Goal: Transaction & Acquisition: Obtain resource

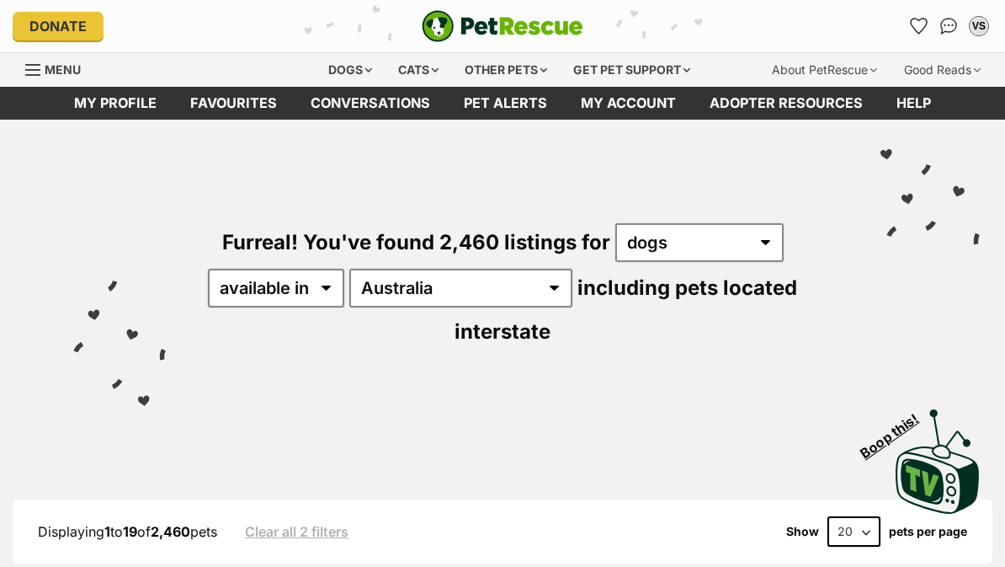
click at [915, 30] on icon "Favourites" at bounding box center [919, 26] width 16 height 15
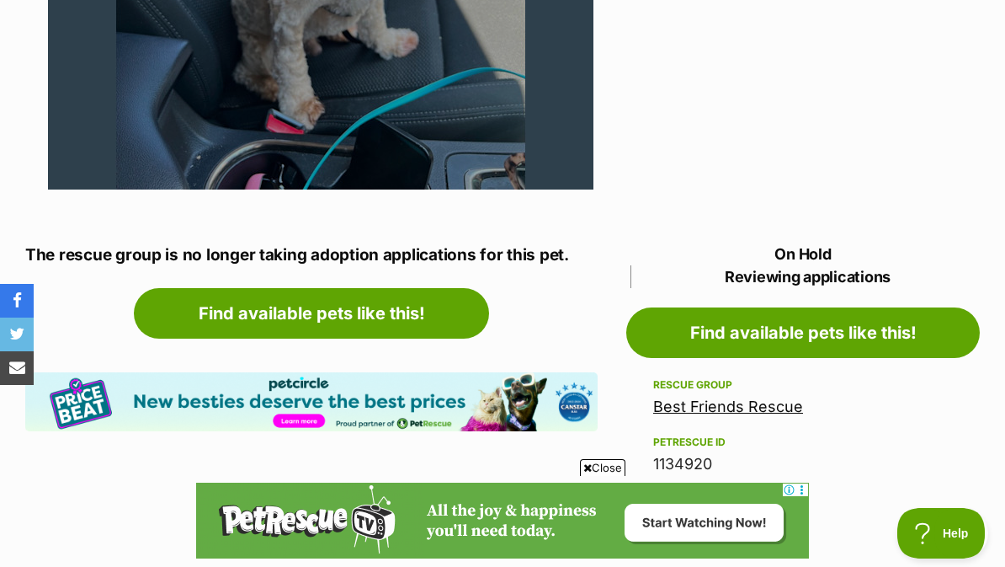
scroll to position [705, 0]
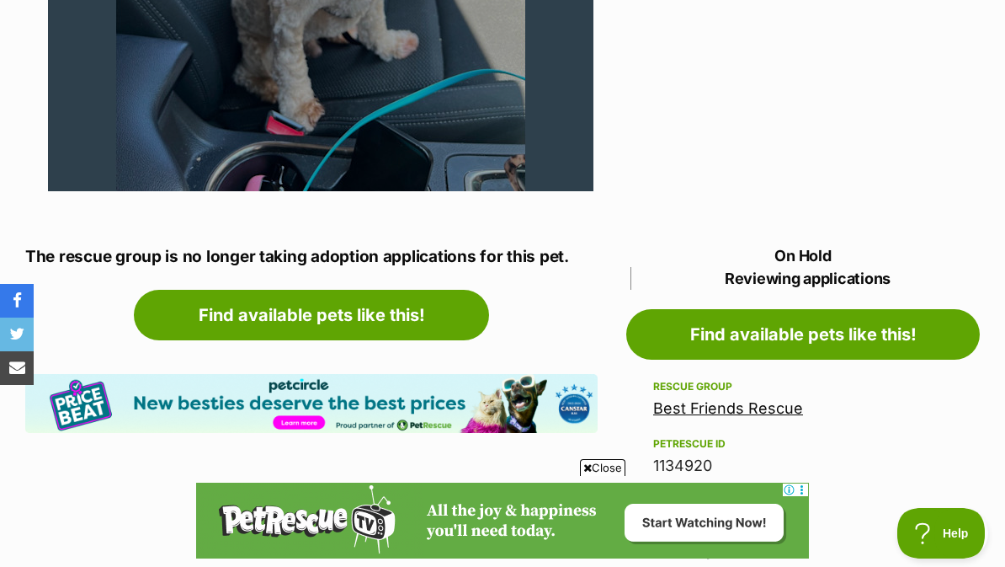
click at [753, 405] on link "Best Friends Rescue" at bounding box center [728, 408] width 150 height 18
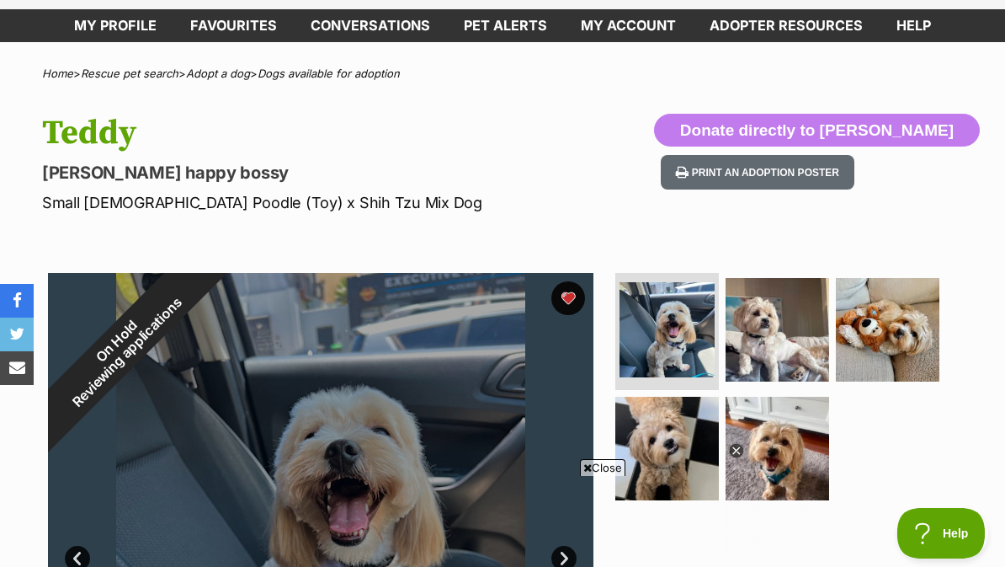
scroll to position [75, 0]
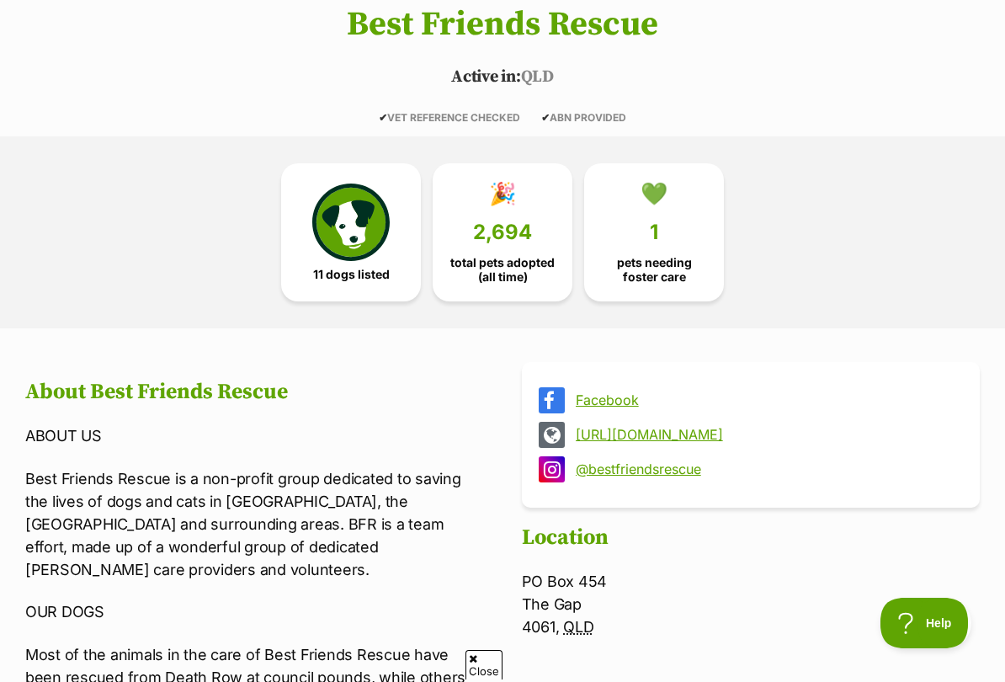
click at [665, 256] on span "pets needing foster care" at bounding box center [654, 269] width 111 height 27
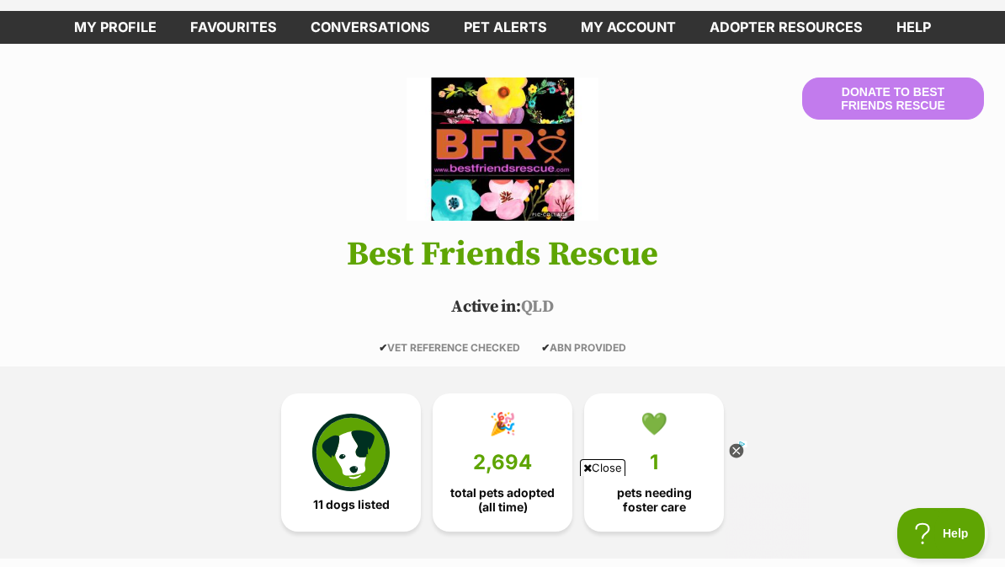
scroll to position [75, 0]
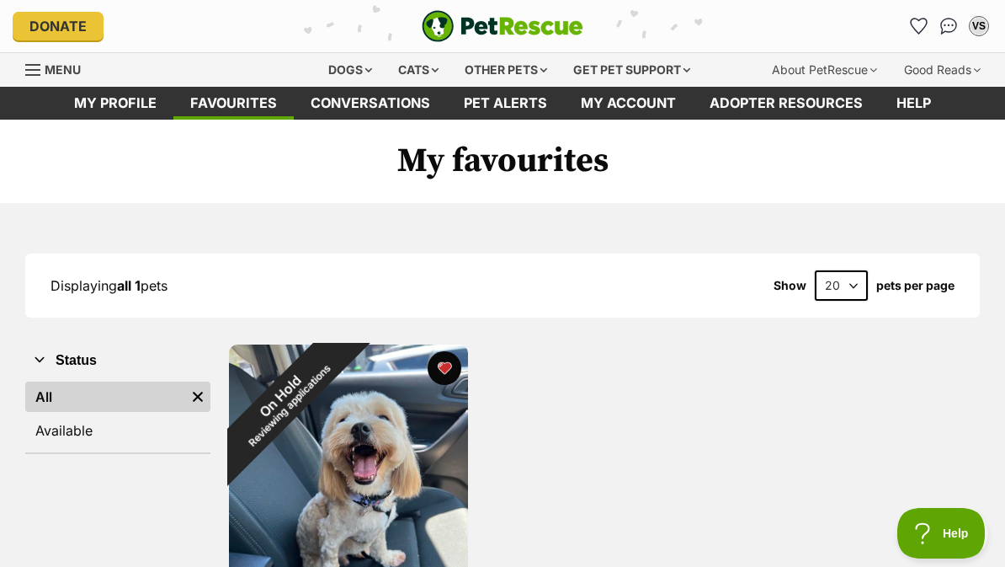
click at [941, 28] on img "Conversations" at bounding box center [949, 26] width 18 height 17
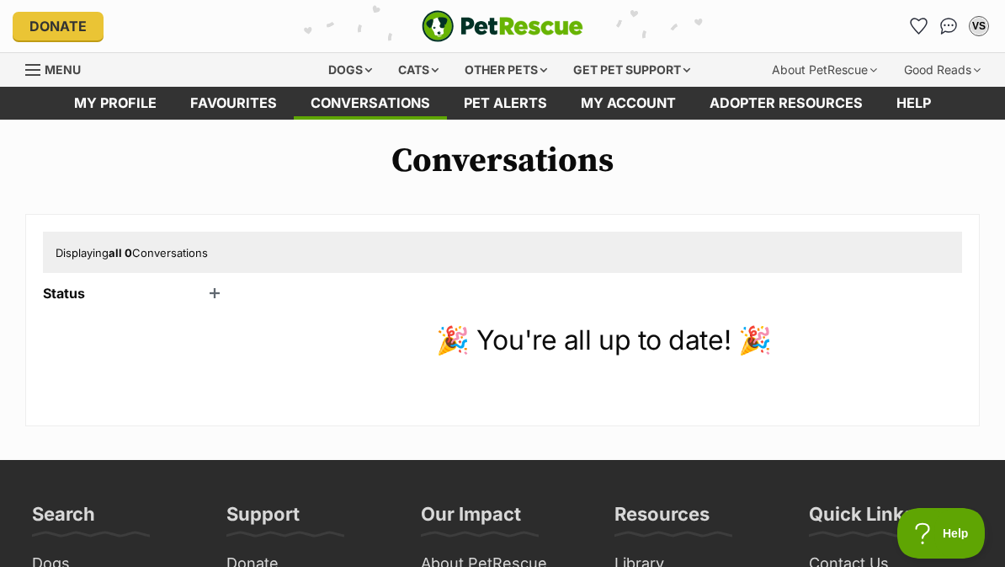
click at [78, 296] on header "Status" at bounding box center [135, 292] width 185 height 15
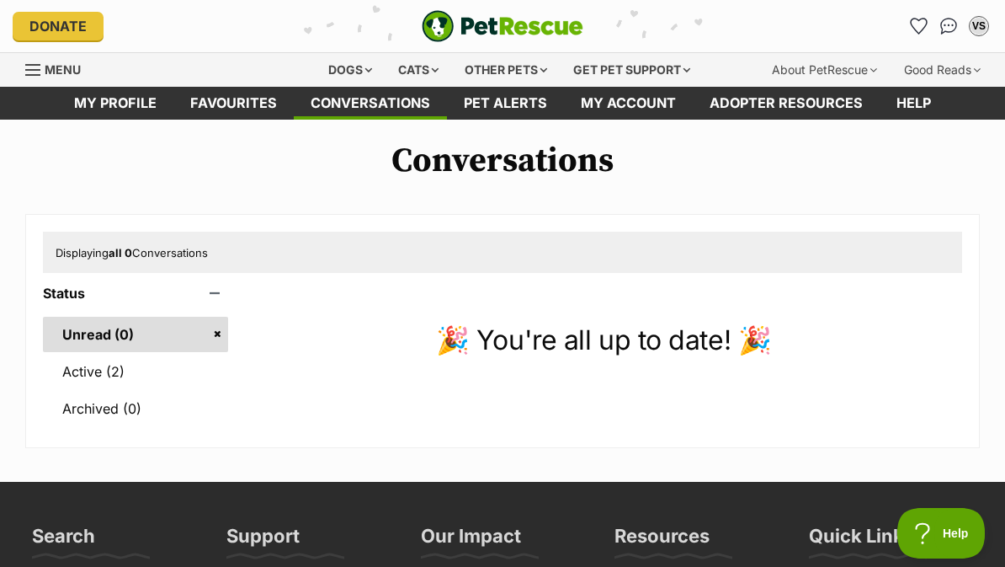
click at [123, 378] on link "Active (2)" at bounding box center [135, 371] width 185 height 35
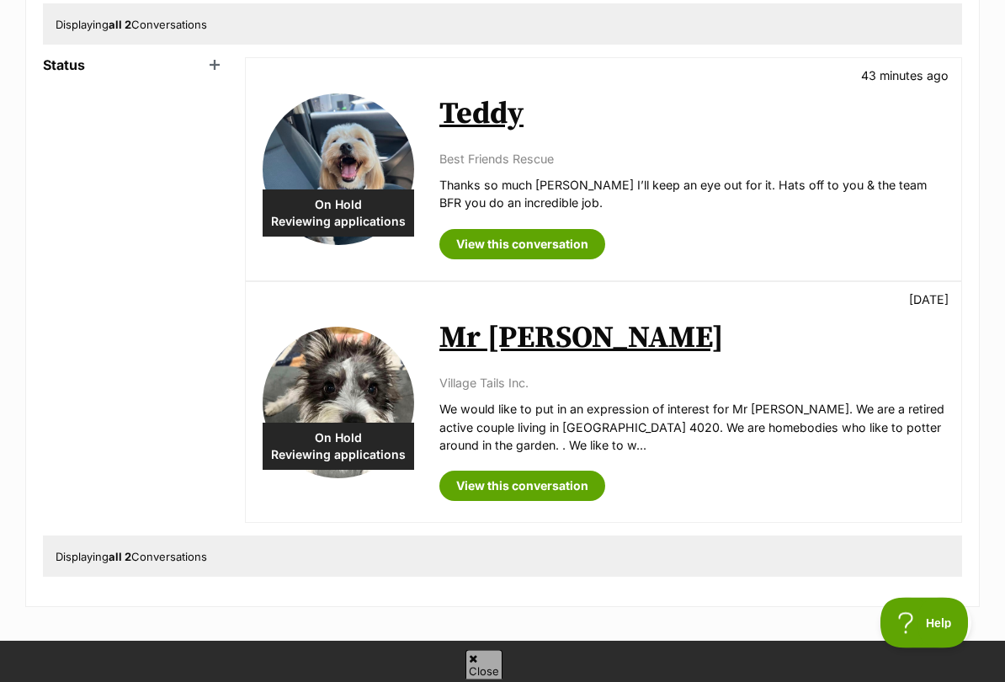
scroll to position [228, 0]
click at [517, 333] on link "Mr [PERSON_NAME]" at bounding box center [581, 338] width 285 height 38
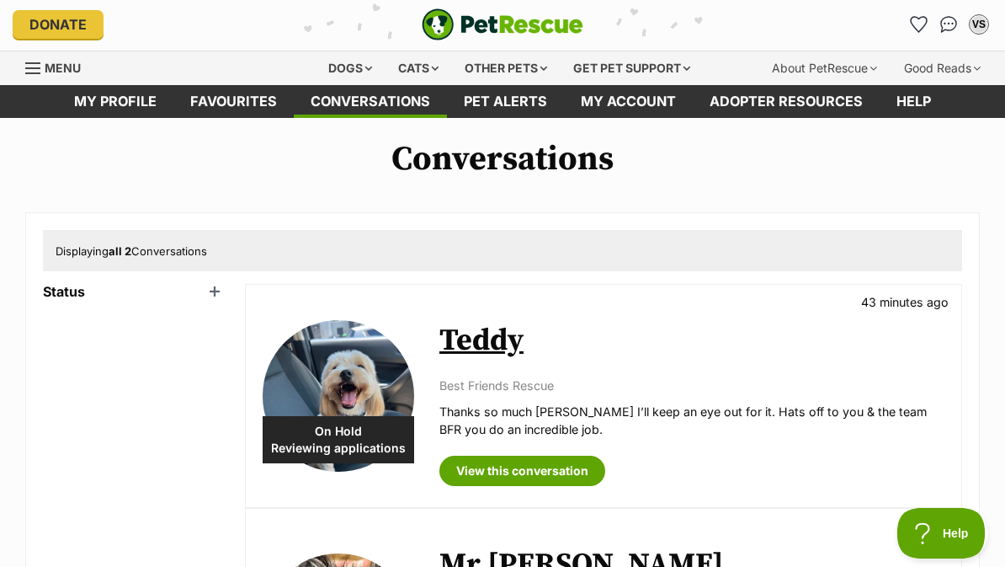
scroll to position [0, 0]
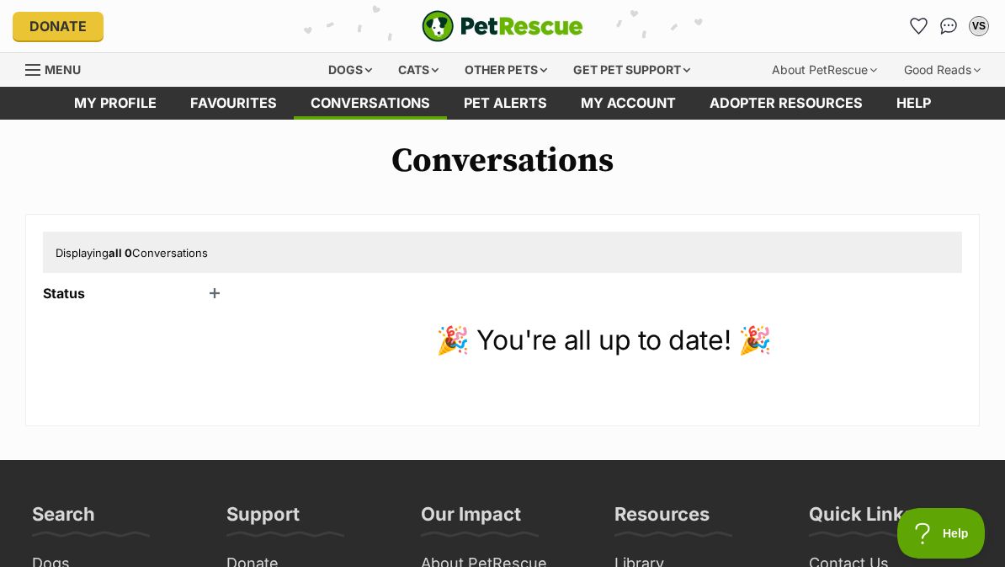
click at [119, 110] on link "My profile" at bounding box center [115, 103] width 116 height 33
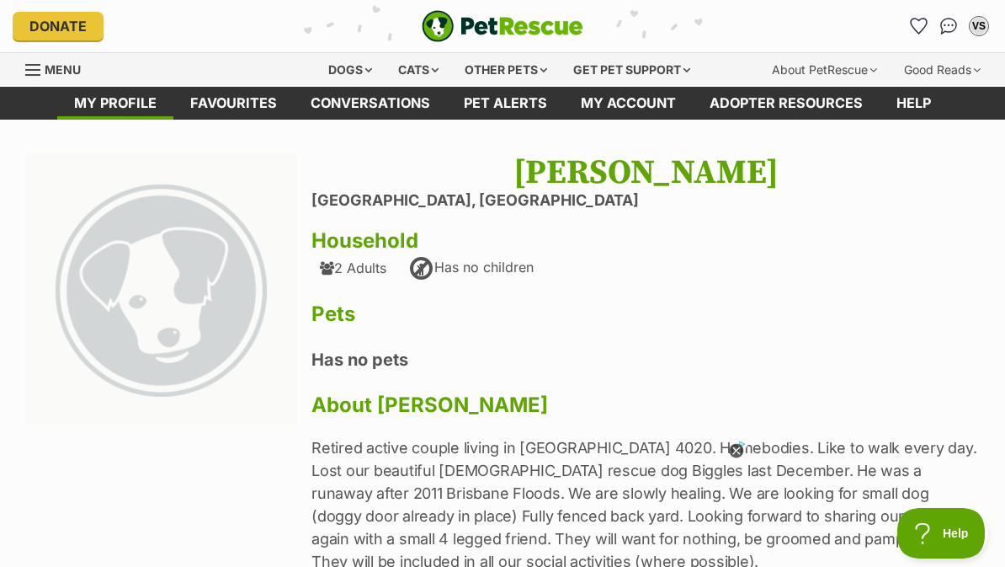
click at [349, 72] on div "Dogs" at bounding box center [350, 70] width 67 height 34
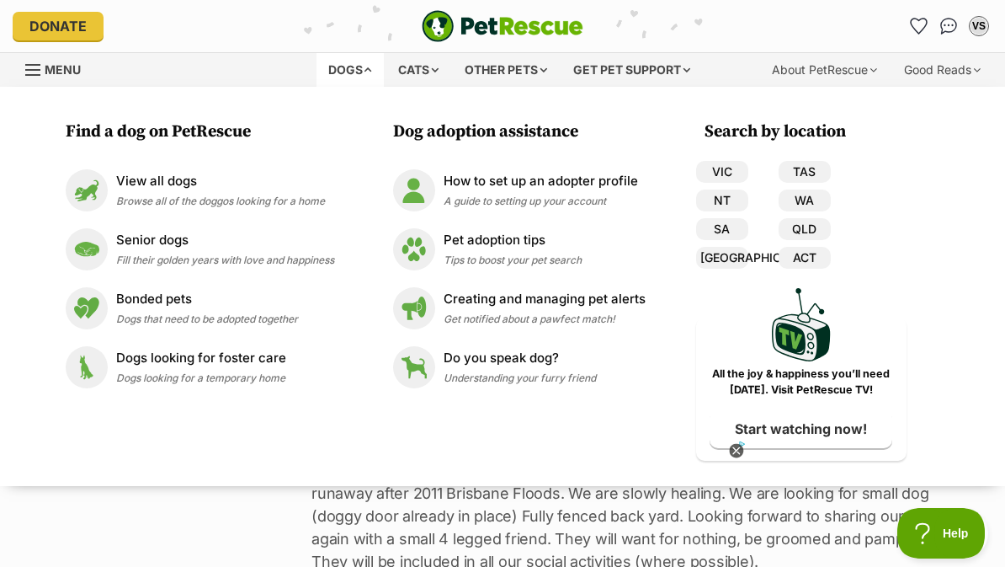
click at [180, 200] on span "Browse all of the doggos looking for a home" at bounding box center [220, 200] width 209 height 13
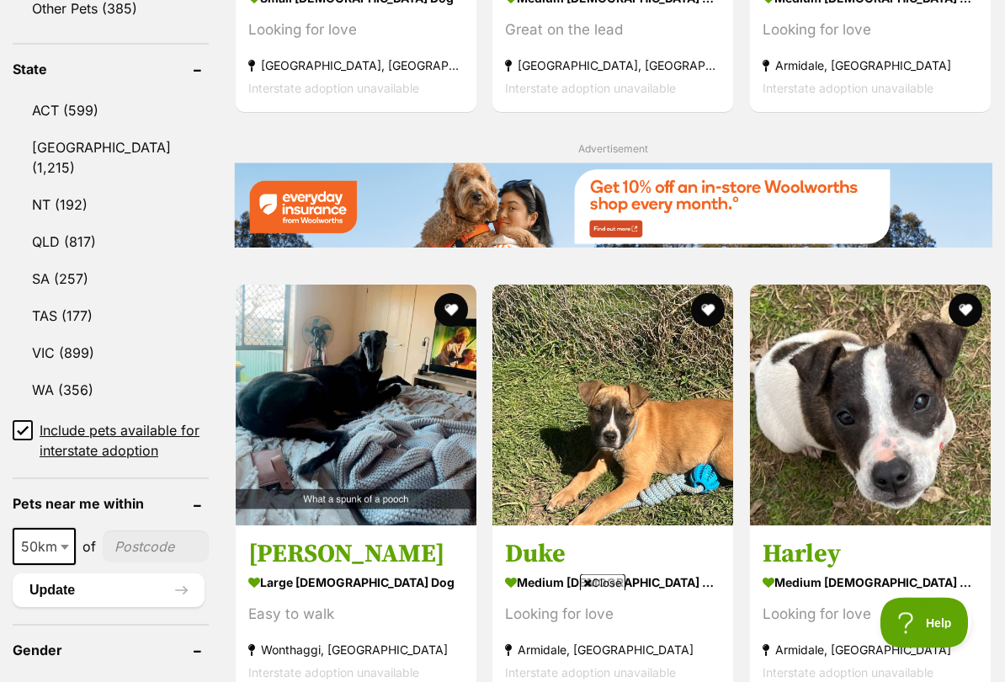
scroll to position [890, 0]
click at [77, 224] on link "QLD (817)" at bounding box center [111, 241] width 196 height 35
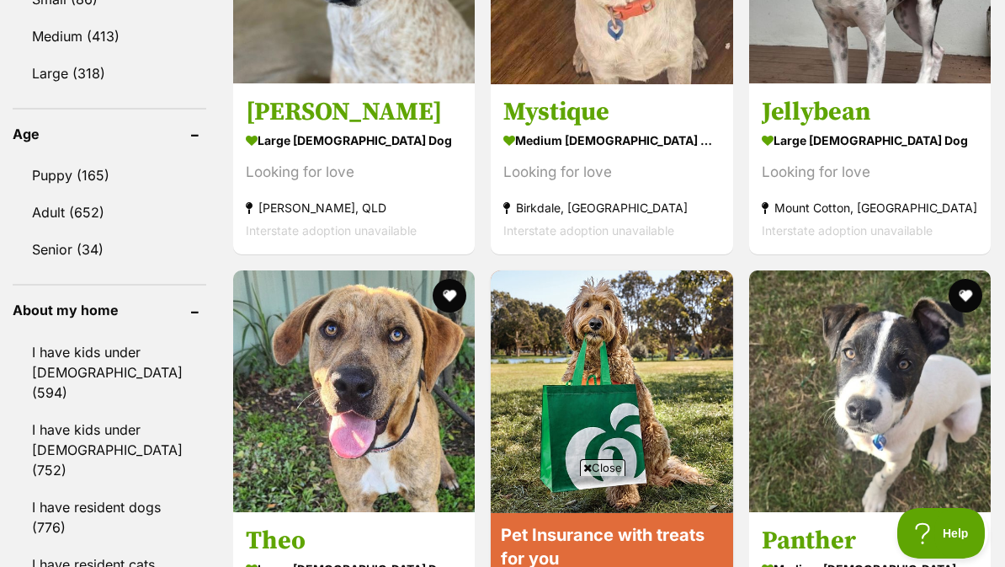
scroll to position [1761, 0]
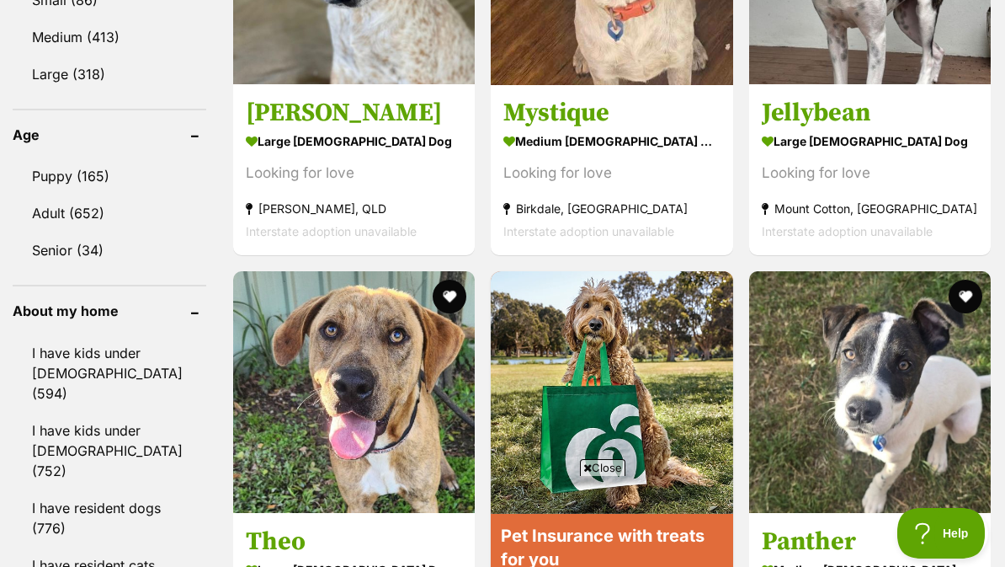
click at [77, 195] on link "Adult (652)" at bounding box center [110, 212] width 194 height 35
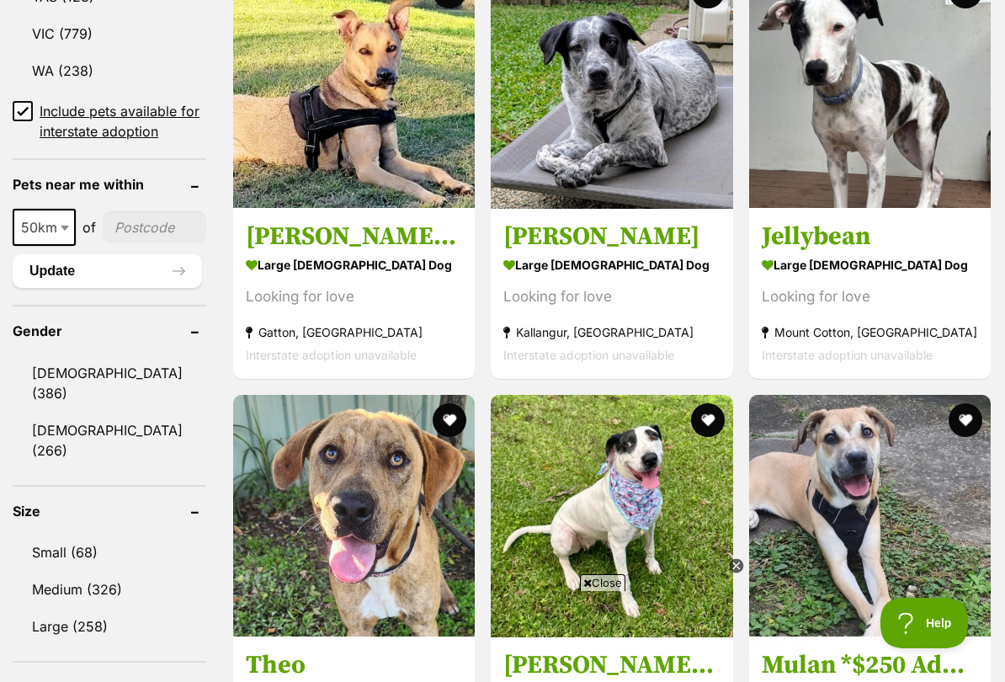
scroll to position [1236, 0]
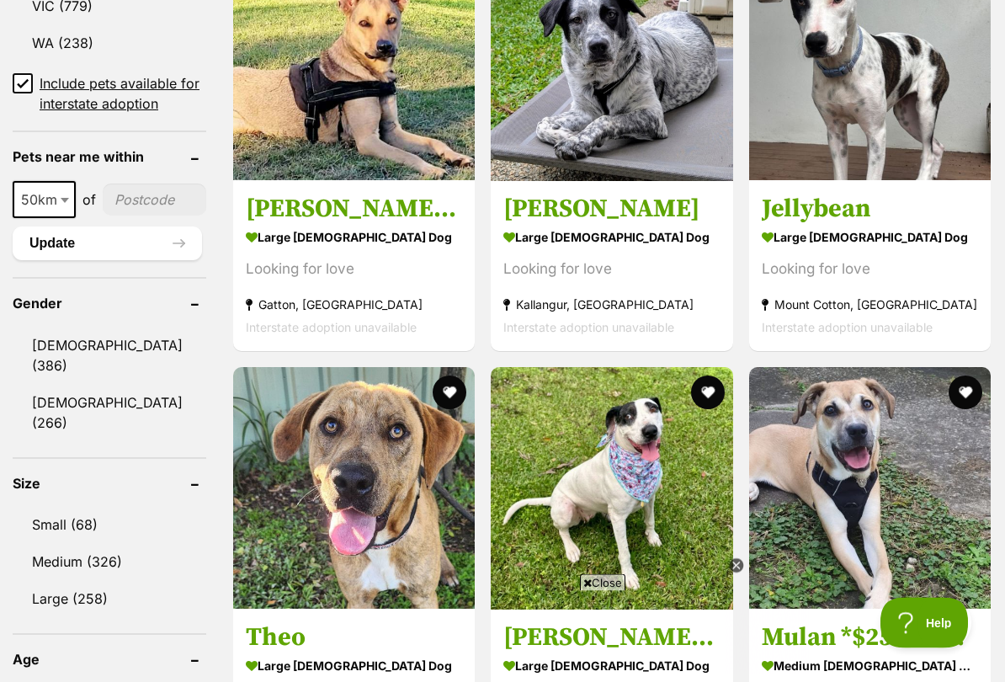
click at [72, 513] on link "Small (68)" at bounding box center [110, 525] width 194 height 35
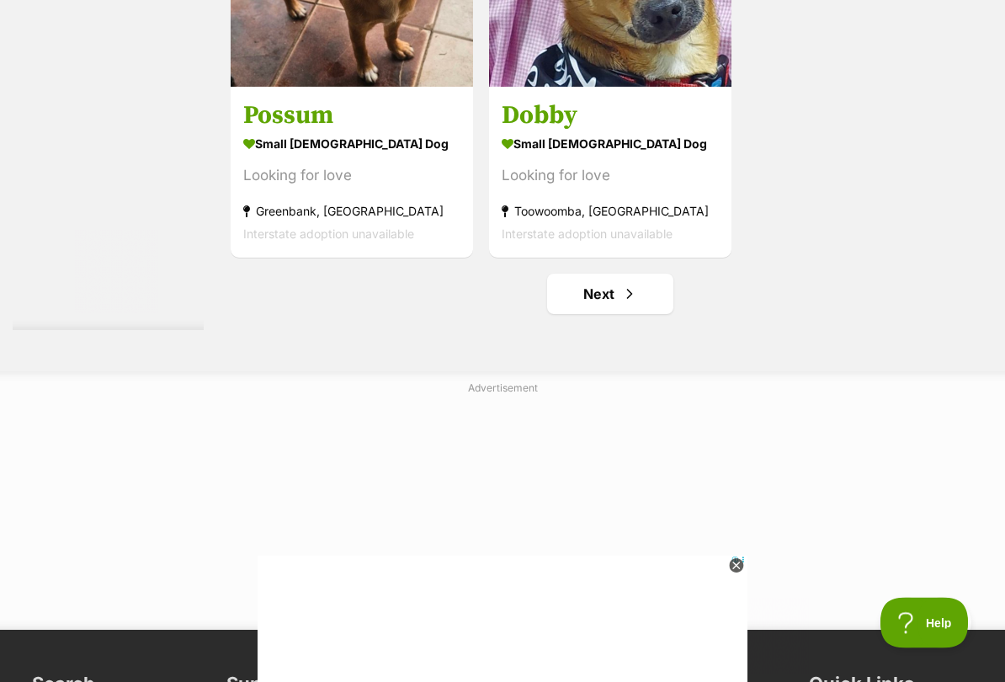
scroll to position [3479, 0]
click at [621, 304] on span "Next page" at bounding box center [629, 294] width 17 height 20
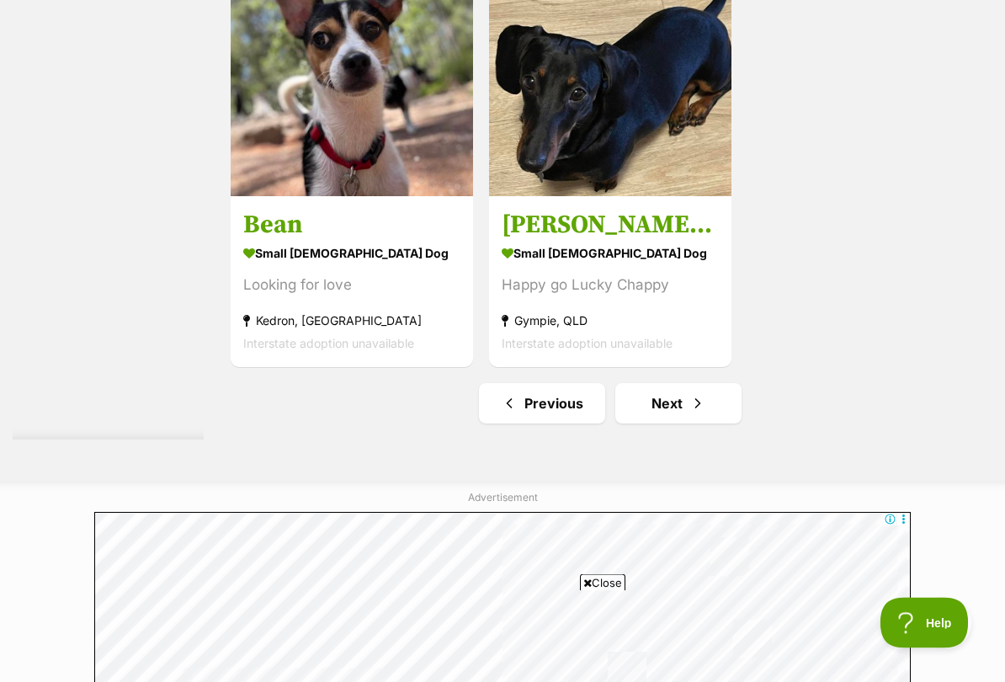
scroll to position [3369, 0]
click at [706, 423] on link "Next" at bounding box center [678, 403] width 126 height 40
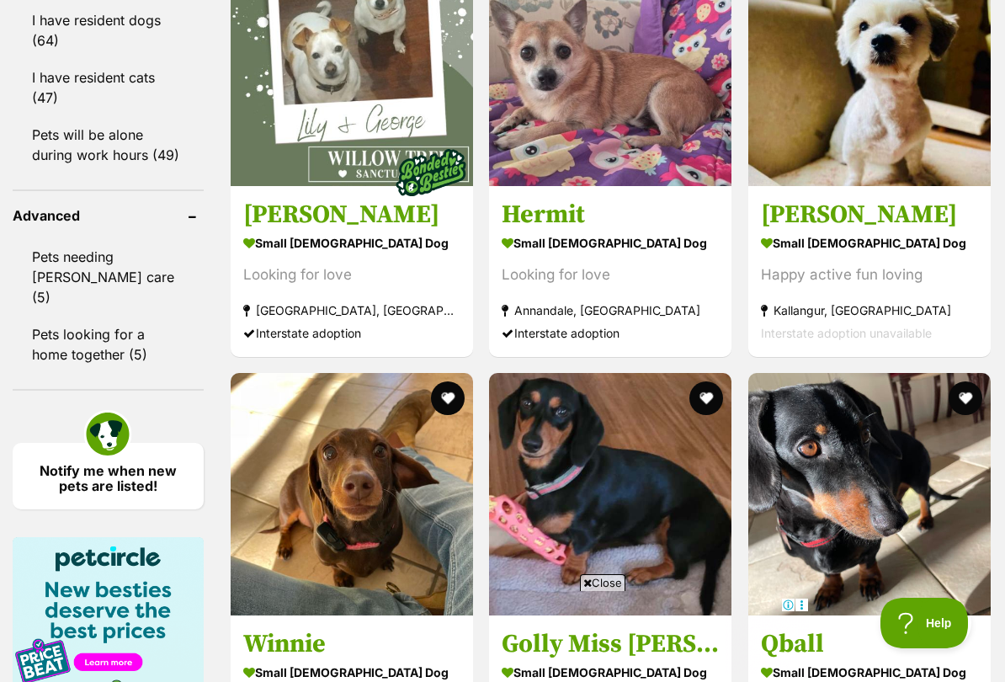
scroll to position [2297, 0]
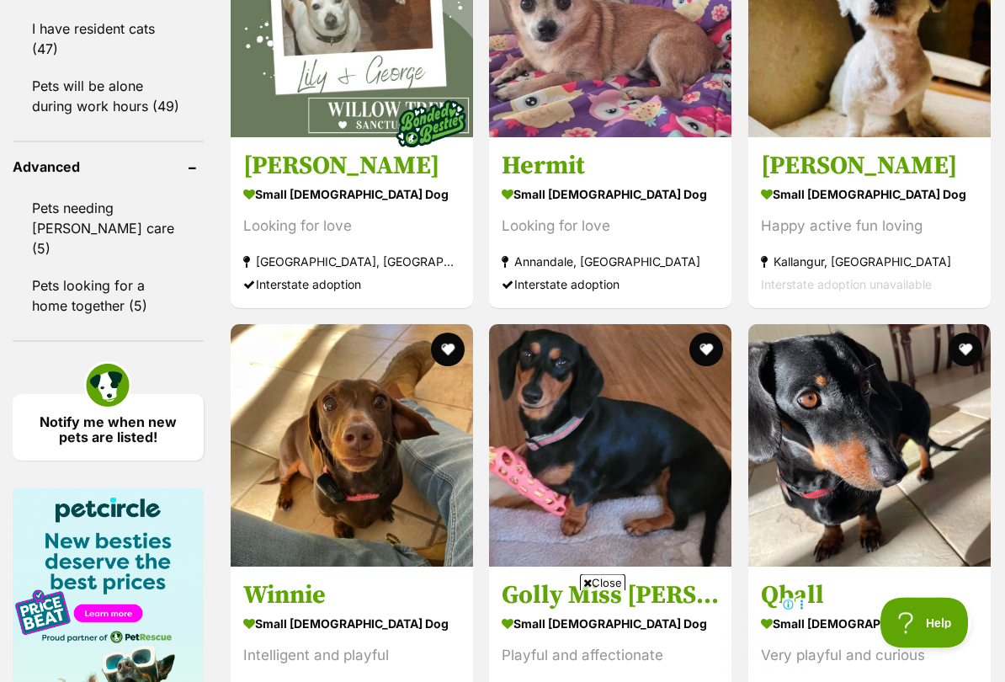
click at [899, 291] on section "small male Dog Happy active fun loving Kallangur, QLD Interstate adoption unava…" at bounding box center [869, 240] width 217 height 114
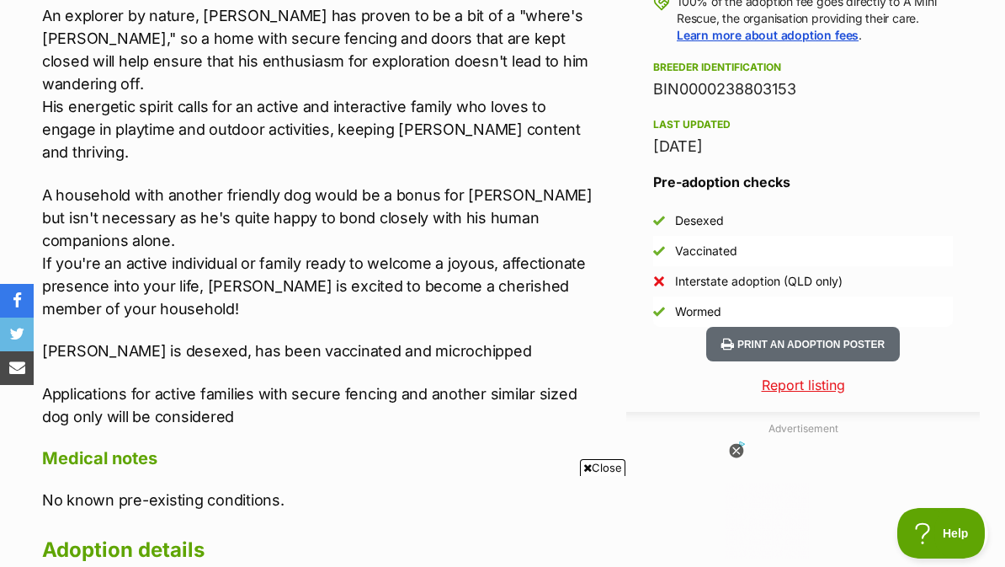
scroll to position [1291, 0]
